Goal: Task Accomplishment & Management: Manage account settings

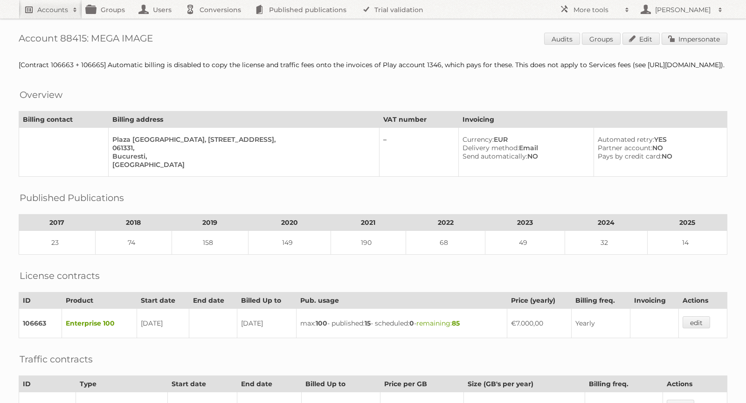
click at [62, 5] on h2 "Accounts" at bounding box center [52, 9] width 31 height 9
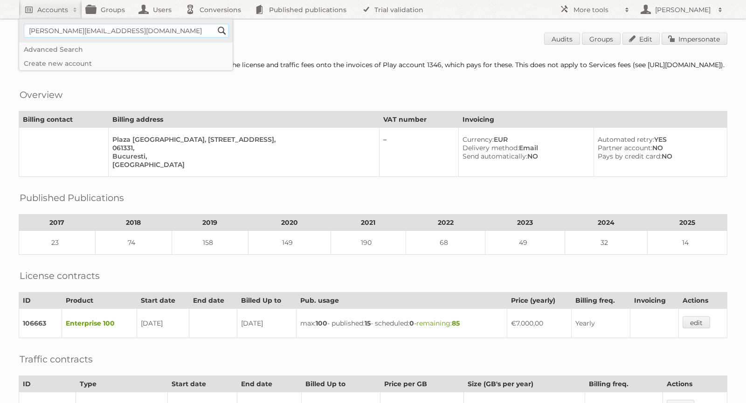
click at [72, 35] on input"] "alex@publitas.com" at bounding box center [126, 31] width 205 height 14
paste input"] "rgilleeny@petermillar"
type input"] "[EMAIL_ADDRESS][DOMAIN_NAME]"
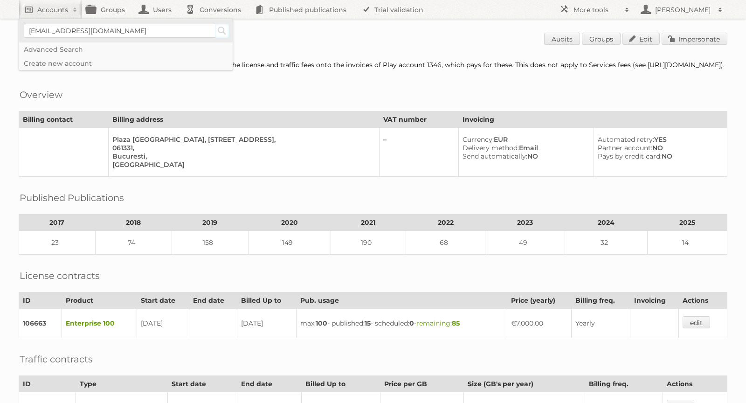
click at [220, 28] on input "Search" at bounding box center [222, 31] width 14 height 14
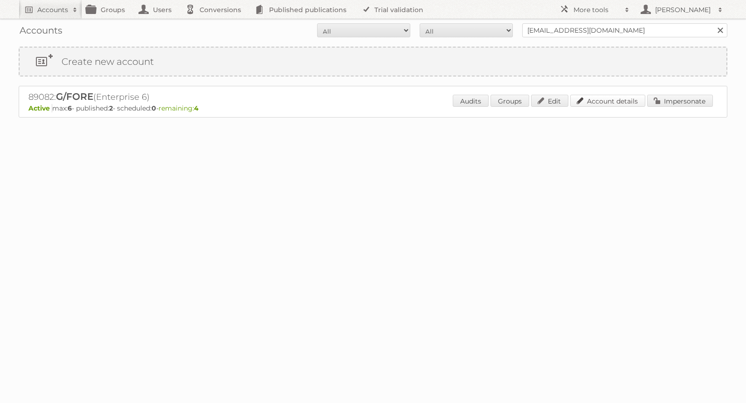
click at [617, 98] on link "Account details" at bounding box center [607, 101] width 75 height 12
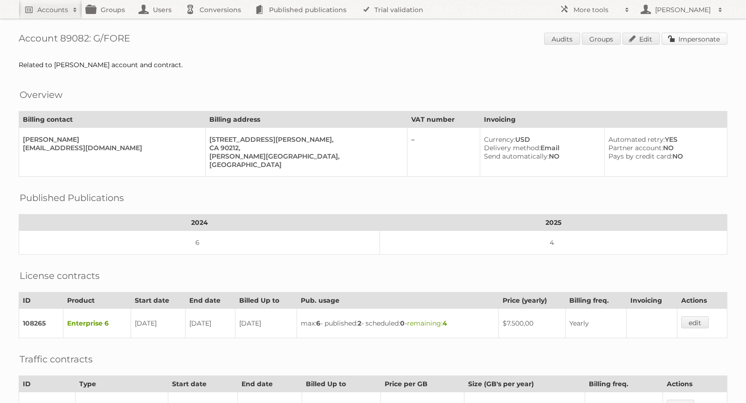
click at [699, 35] on link "Impersonate" at bounding box center [694, 39] width 66 height 12
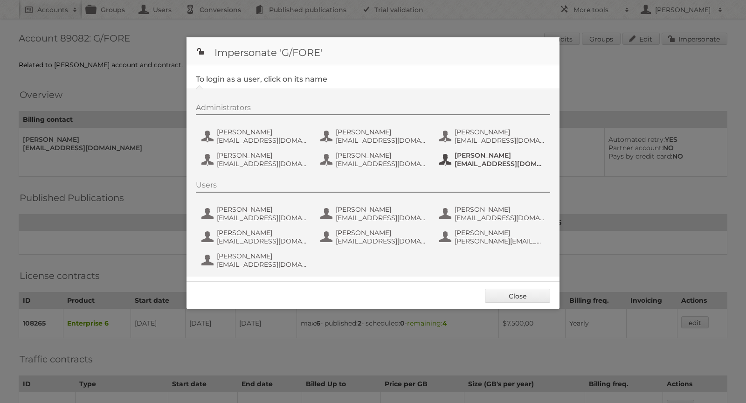
click at [465, 155] on span "[PERSON_NAME]" at bounding box center [499, 155] width 90 height 8
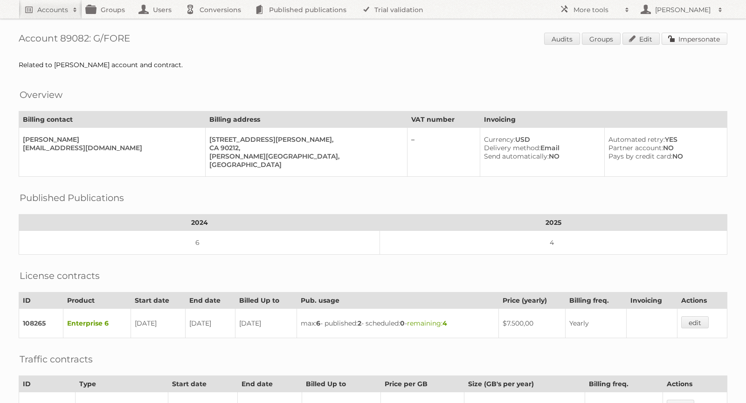
click at [689, 38] on link "Impersonate" at bounding box center [694, 39] width 66 height 12
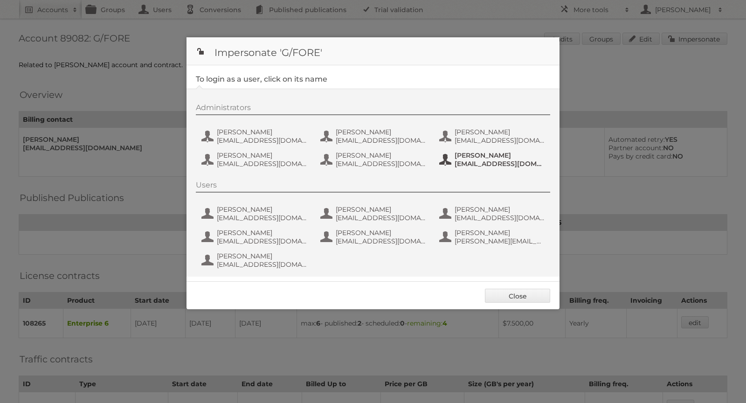
click at [476, 159] on span "[EMAIL_ADDRESS][DOMAIN_NAME]" at bounding box center [499, 163] width 90 height 8
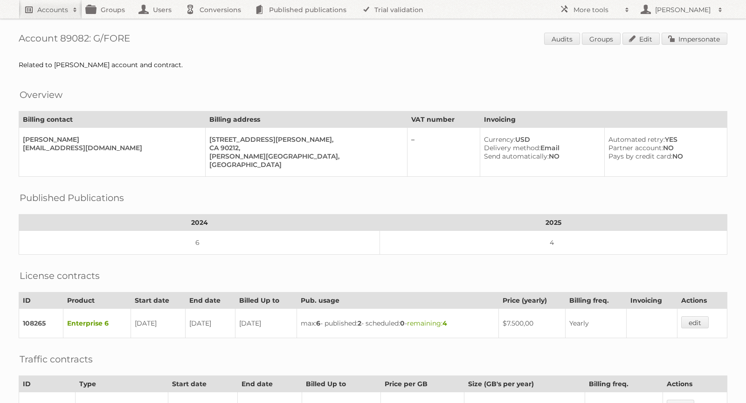
click at [60, 13] on h2 "Accounts" at bounding box center [52, 9] width 31 height 9
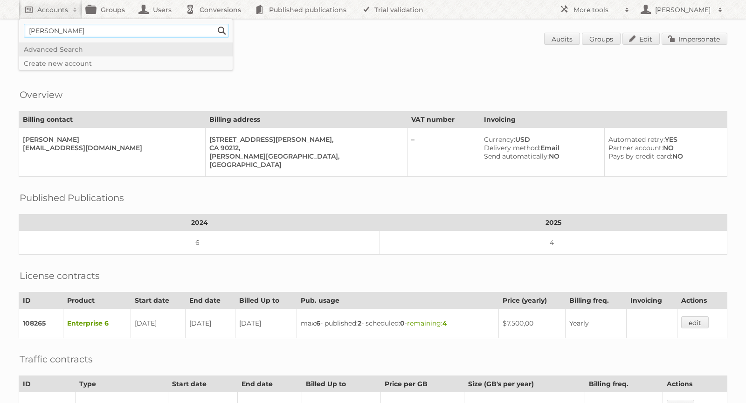
type input"] "[PERSON_NAME]"
click at [219, 30] on input "Search" at bounding box center [222, 31] width 14 height 14
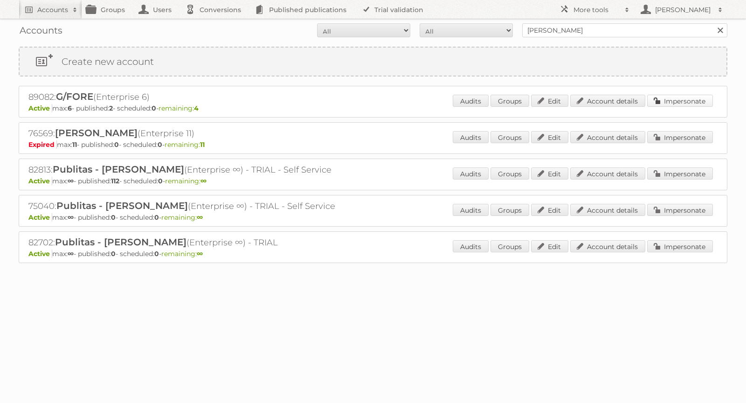
click at [677, 100] on link "Impersonate" at bounding box center [680, 101] width 66 height 12
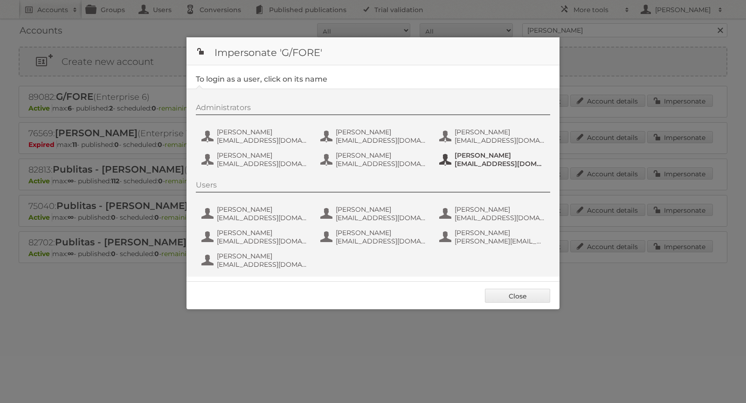
click at [476, 155] on span "[PERSON_NAME]" at bounding box center [499, 155] width 90 height 8
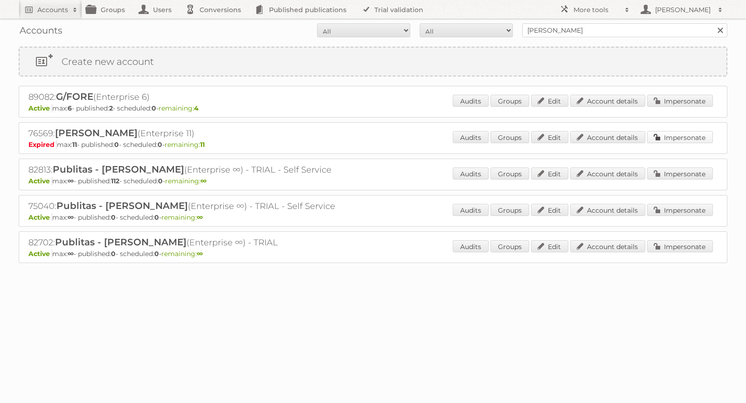
click at [685, 137] on link "Impersonate" at bounding box center [680, 137] width 66 height 12
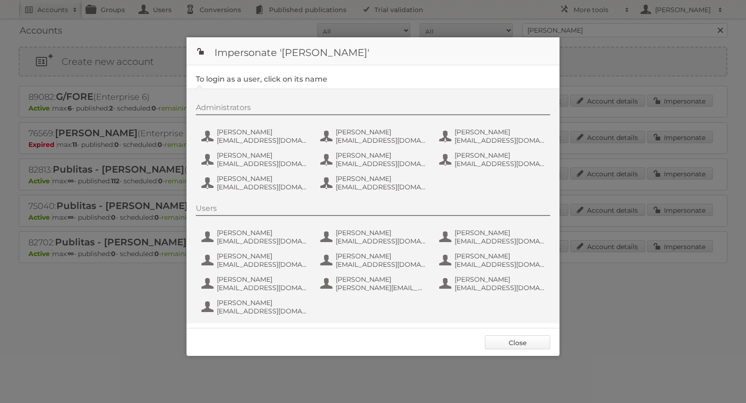
click at [526, 340] on link "Close" at bounding box center [517, 342] width 65 height 14
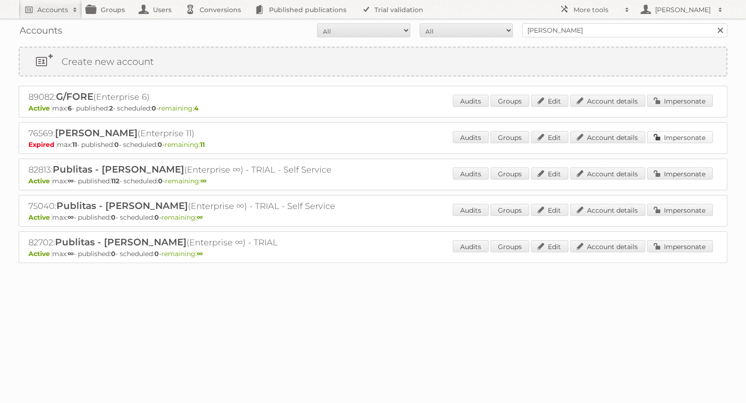
click at [675, 138] on link "Impersonate" at bounding box center [680, 137] width 66 height 12
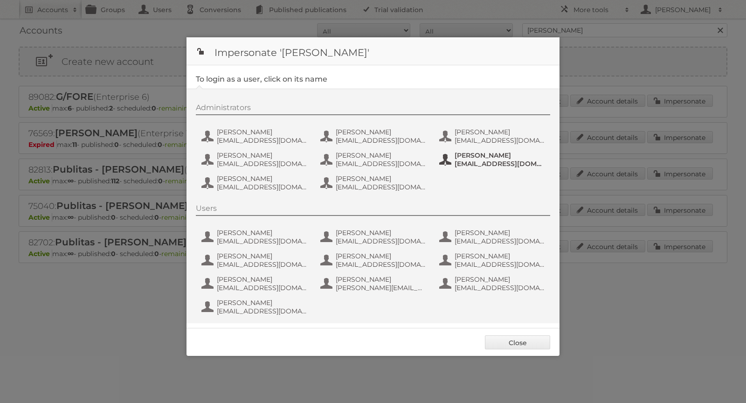
click at [507, 156] on span "[PERSON_NAME]" at bounding box center [499, 155] width 90 height 8
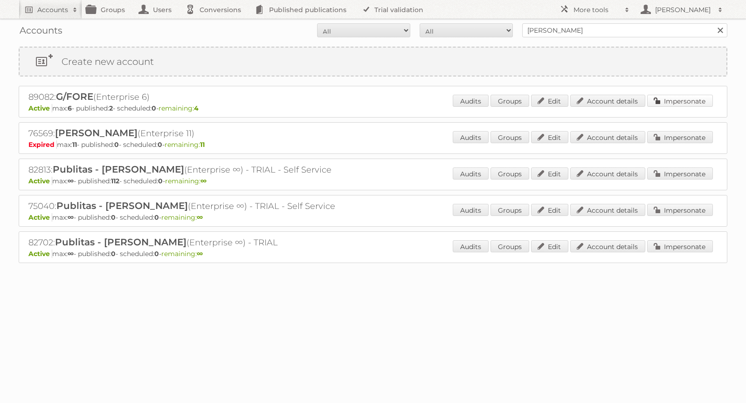
click at [694, 102] on link "Impersonate" at bounding box center [680, 101] width 66 height 12
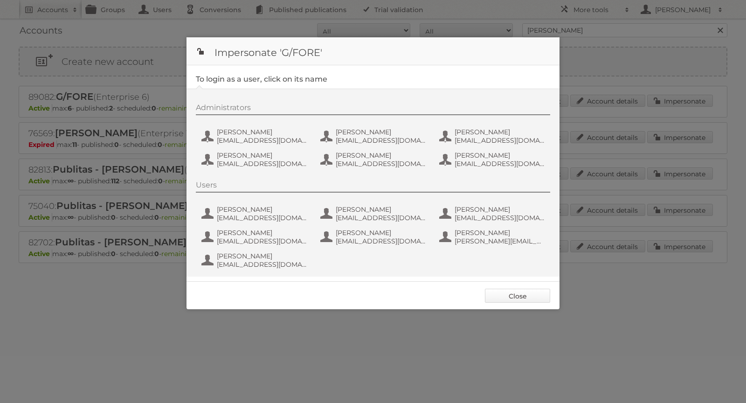
click at [508, 293] on link "Close" at bounding box center [517, 296] width 65 height 14
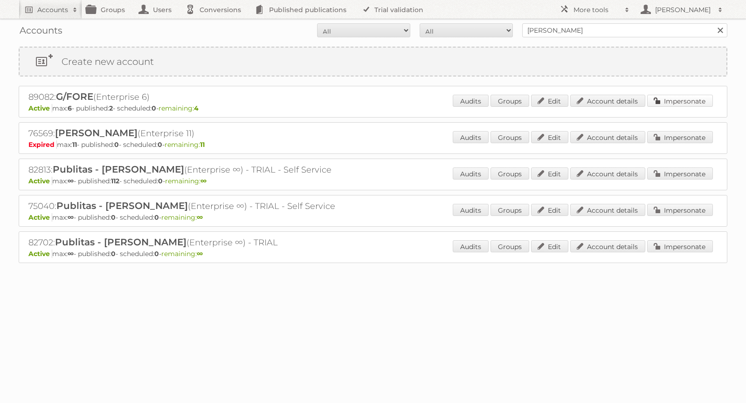
click at [688, 97] on link "Impersonate" at bounding box center [680, 101] width 66 height 12
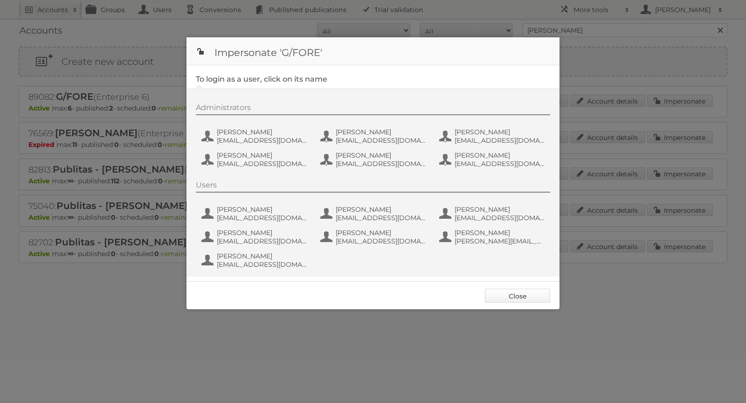
click at [512, 295] on link "Close" at bounding box center [517, 296] width 65 height 14
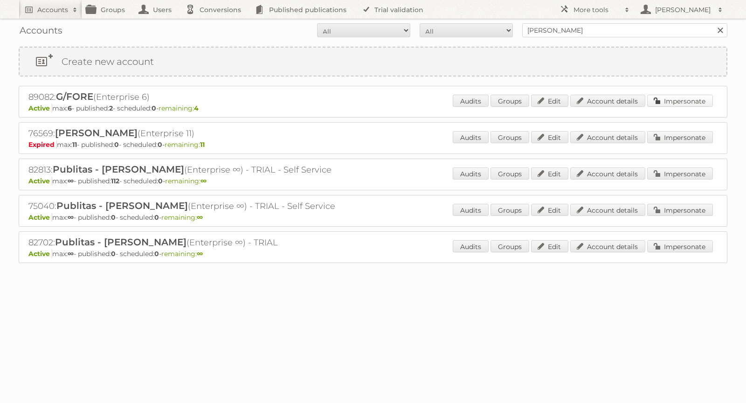
click at [672, 99] on link "Impersonate" at bounding box center [680, 101] width 66 height 12
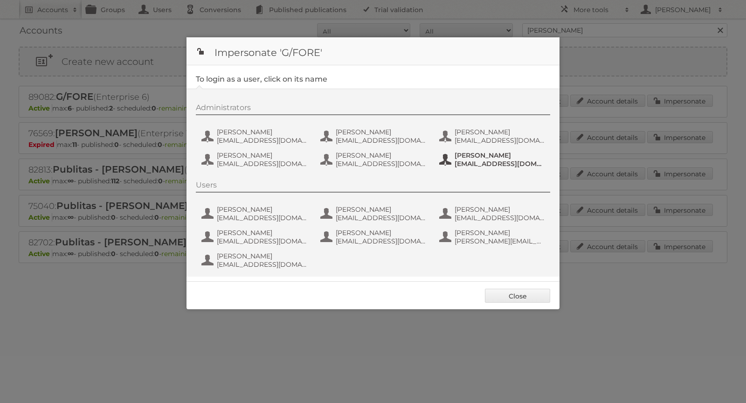
click at [465, 157] on span "[PERSON_NAME]" at bounding box center [499, 155] width 90 height 8
